Goal: Information Seeking & Learning: Check status

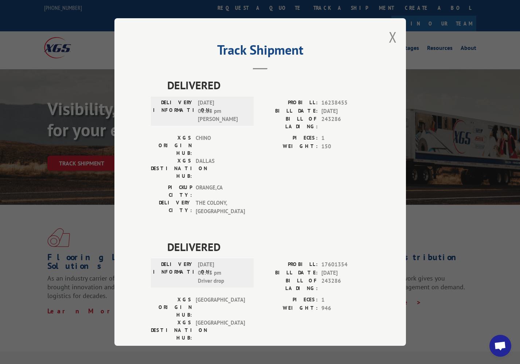
scroll to position [75, 0]
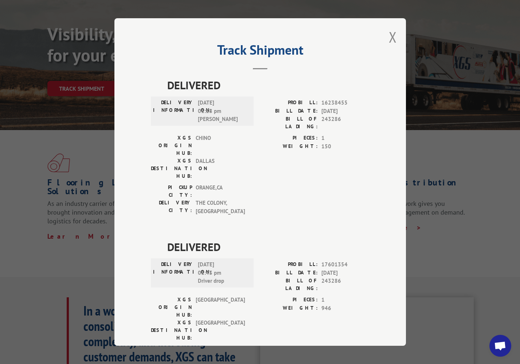
click at [391, 38] on button "Close modal" at bounding box center [392, 36] width 8 height 19
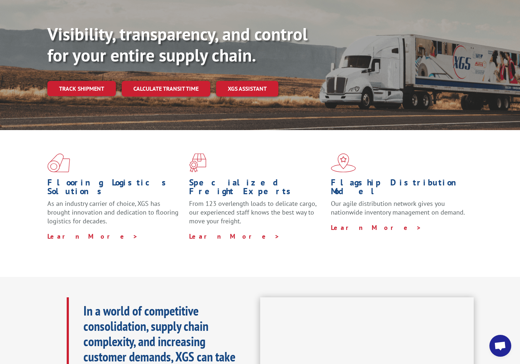
drag, startPoint x: 86, startPoint y: 73, endPoint x: 122, endPoint y: 86, distance: 38.0
click at [86, 81] on link "Track shipment" at bounding box center [81, 88] width 68 height 15
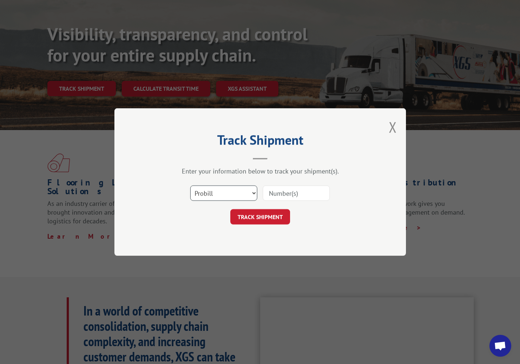
select select "bol"
click at [266, 193] on input at bounding box center [295, 192] width 67 height 15
paste input "0500061"
type input "0500061"
click at [270, 217] on button "TRACK SHIPMENT" at bounding box center [260, 216] width 60 height 15
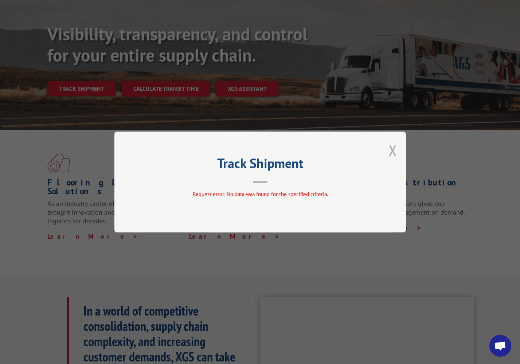
click at [396, 149] on button "Close modal" at bounding box center [392, 150] width 8 height 19
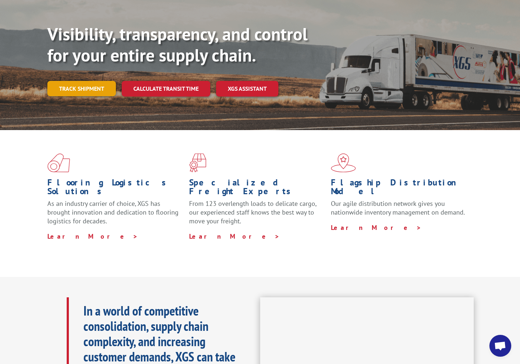
click at [96, 81] on link "Track shipment" at bounding box center [81, 88] width 68 height 15
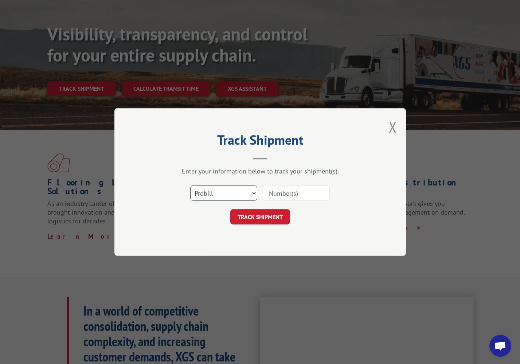
select select "bol"
click at [273, 195] on input at bounding box center [295, 192] width 67 height 15
paste input "0500061"
type input "0500061"
click at [258, 223] on button "TRACK SHIPMENT" at bounding box center [260, 216] width 60 height 15
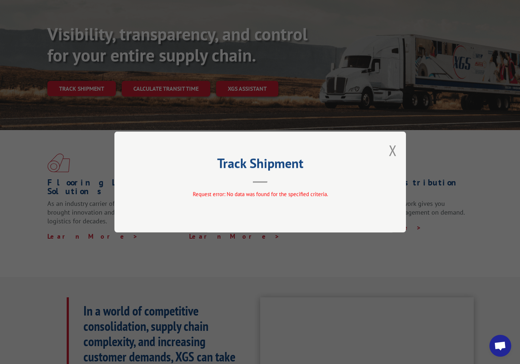
click at [392, 152] on button "Close modal" at bounding box center [392, 150] width 8 height 19
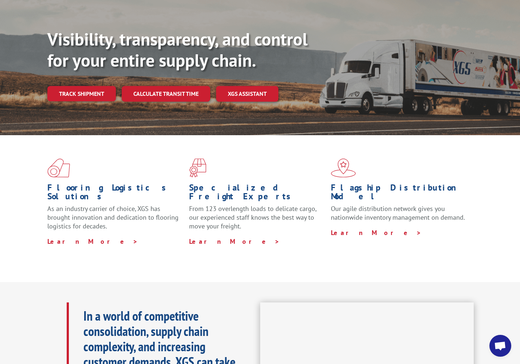
scroll to position [74, 0]
